Goal: Transaction & Acquisition: Subscribe to service/newsletter

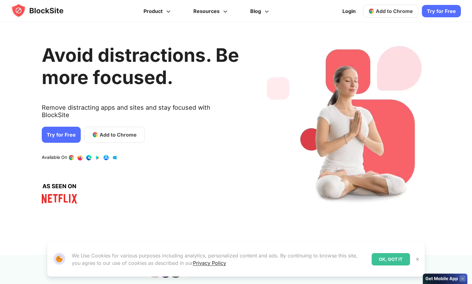
click at [440, 11] on link "Try for Free" at bounding box center [441, 11] width 39 height 12
